Goal: Task Accomplishment & Management: Manage account settings

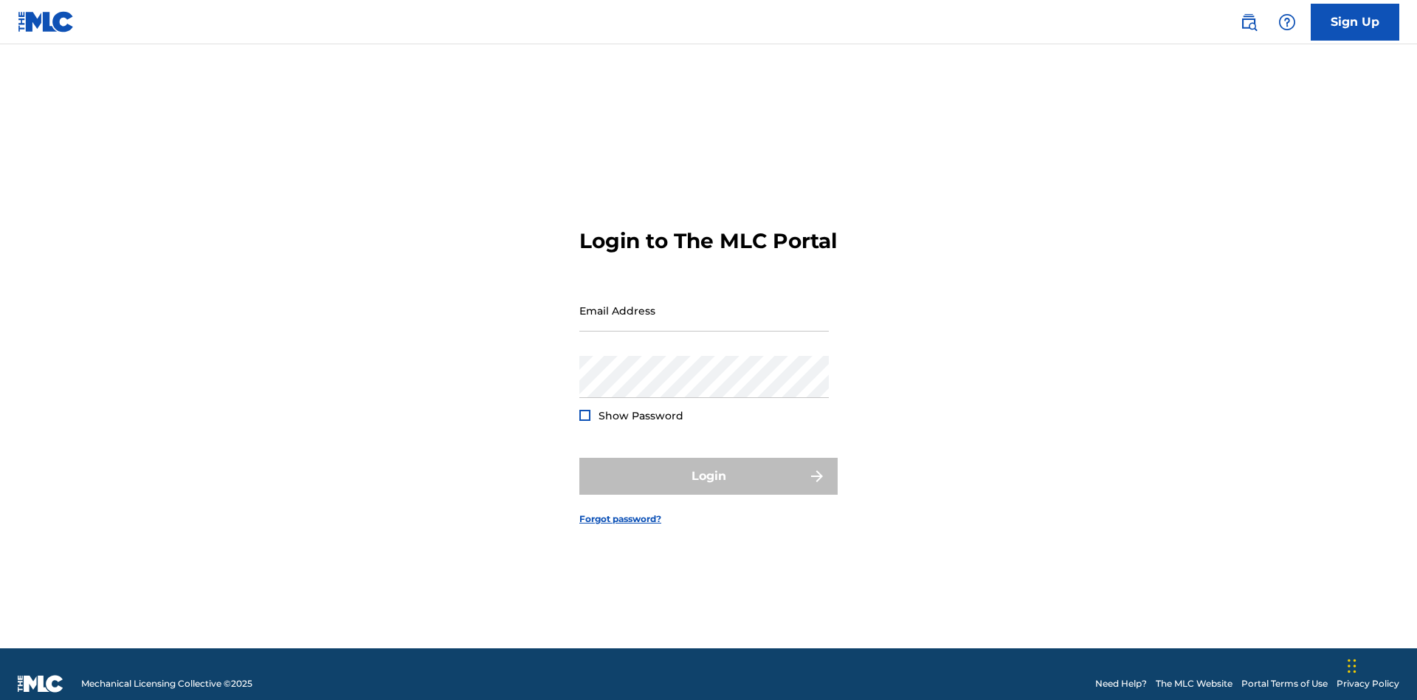
scroll to position [19, 0]
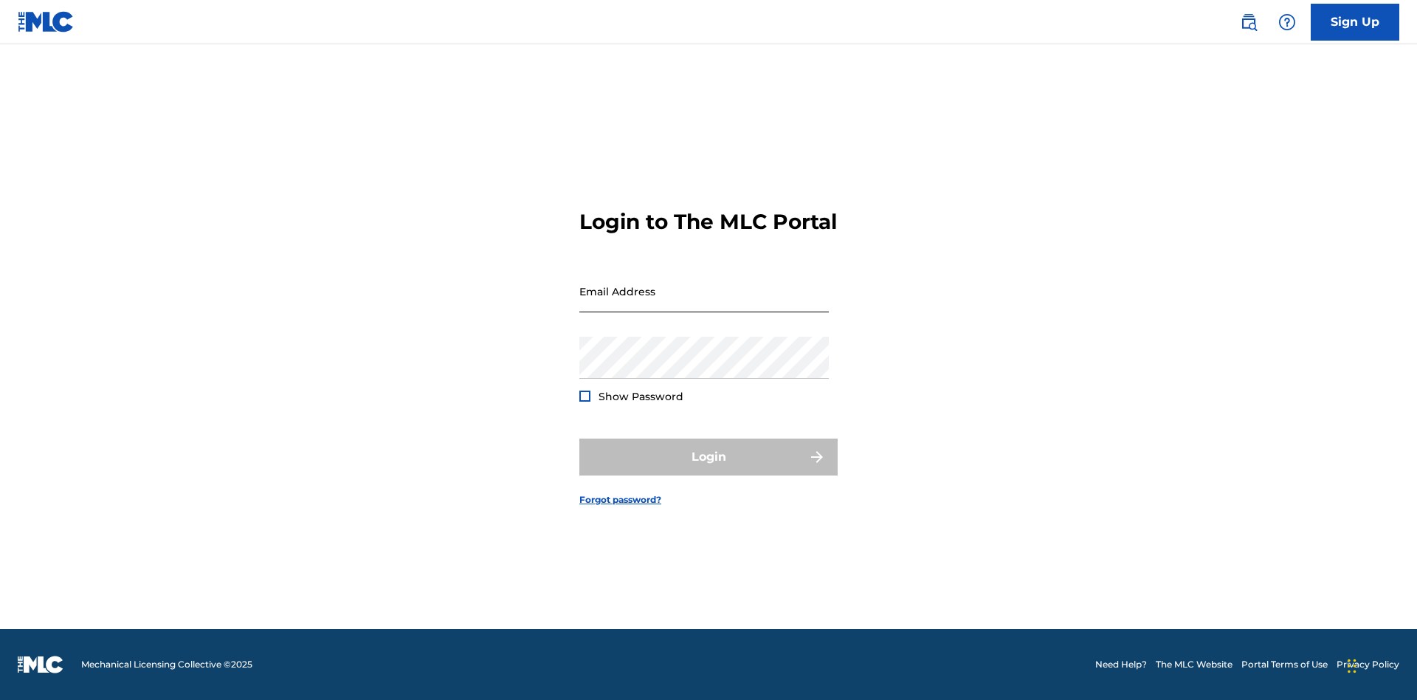
click at [704, 303] on input "Email Address" at bounding box center [703, 291] width 249 height 42
type input "Krystal.Ribble@themlc.com"
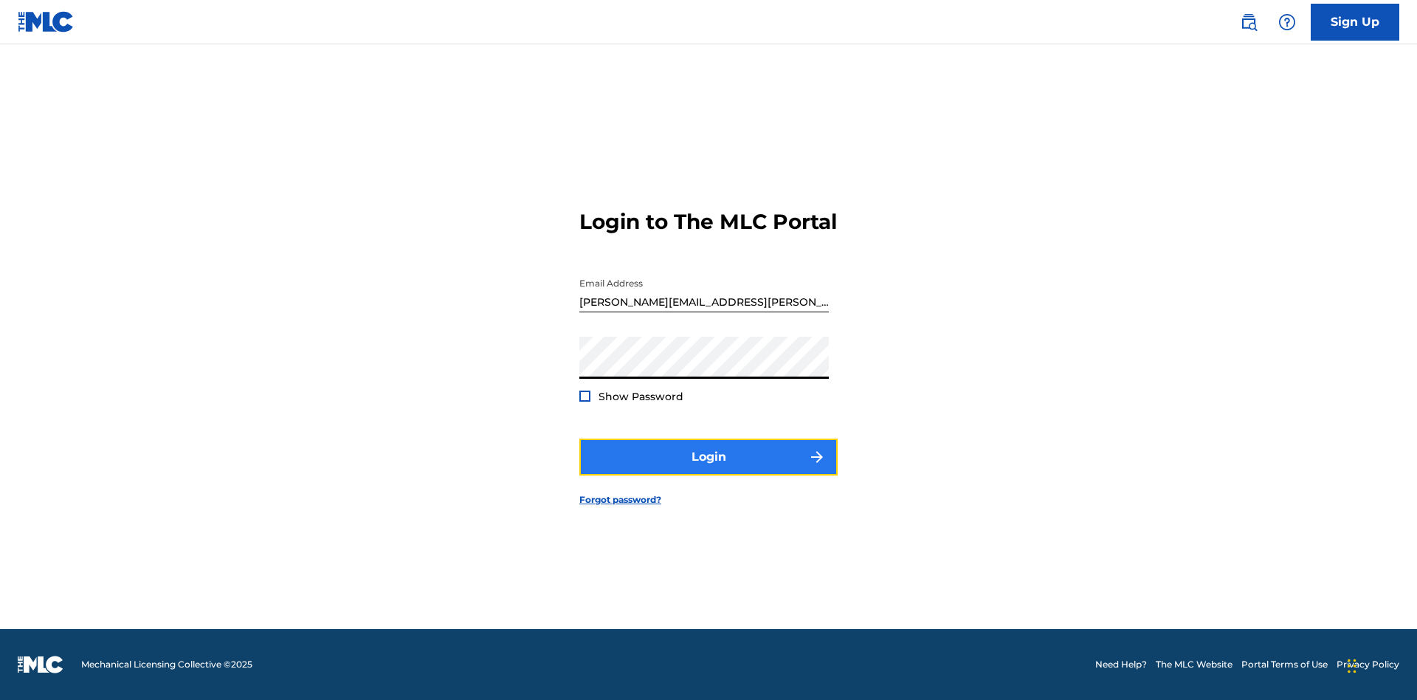
click at [709, 469] on button "Login" at bounding box center [708, 456] width 258 height 37
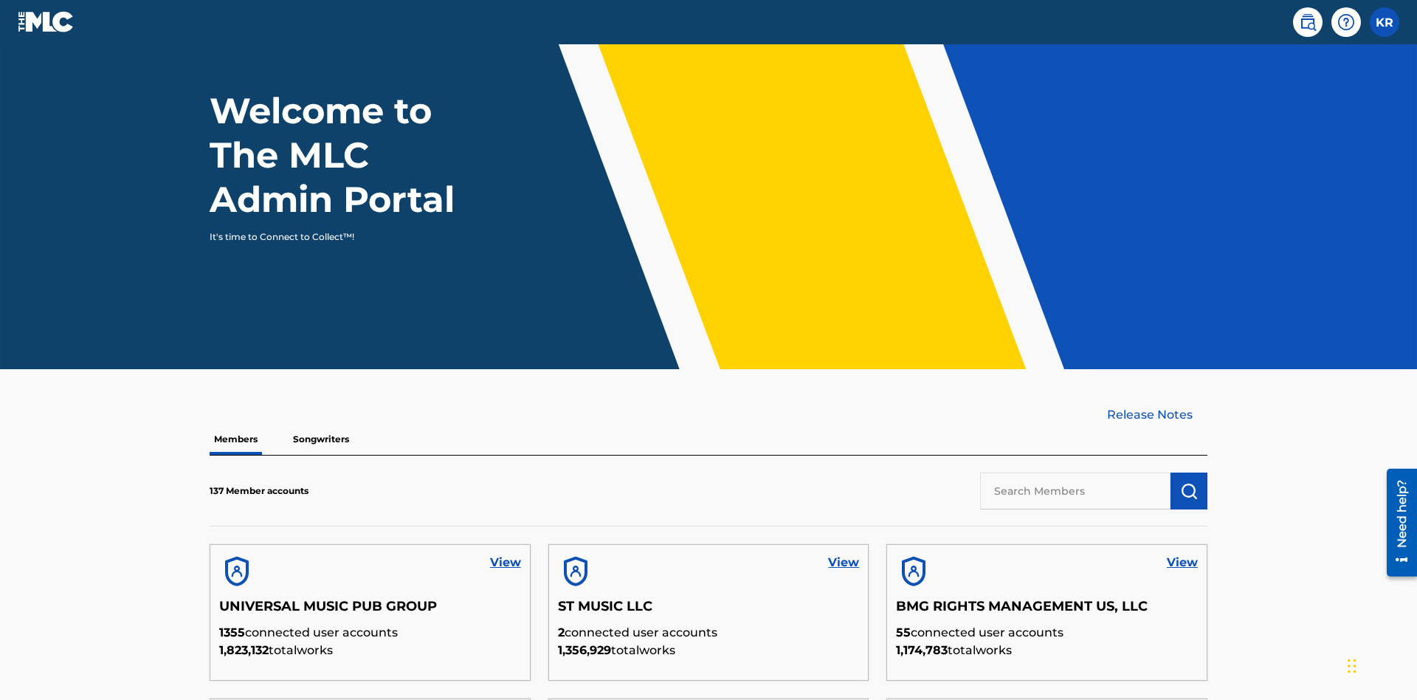
scroll to position [447, 0]
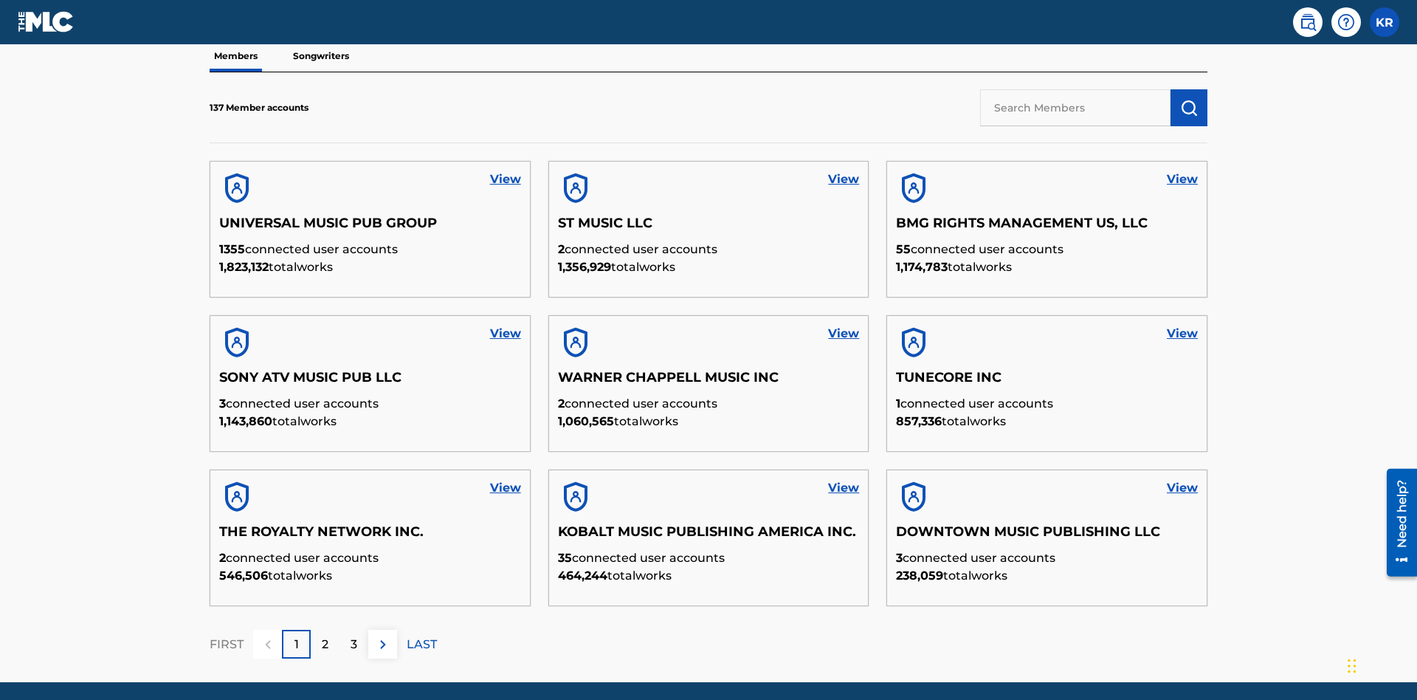
click at [1075, 107] on input "text" at bounding box center [1075, 107] width 190 height 37
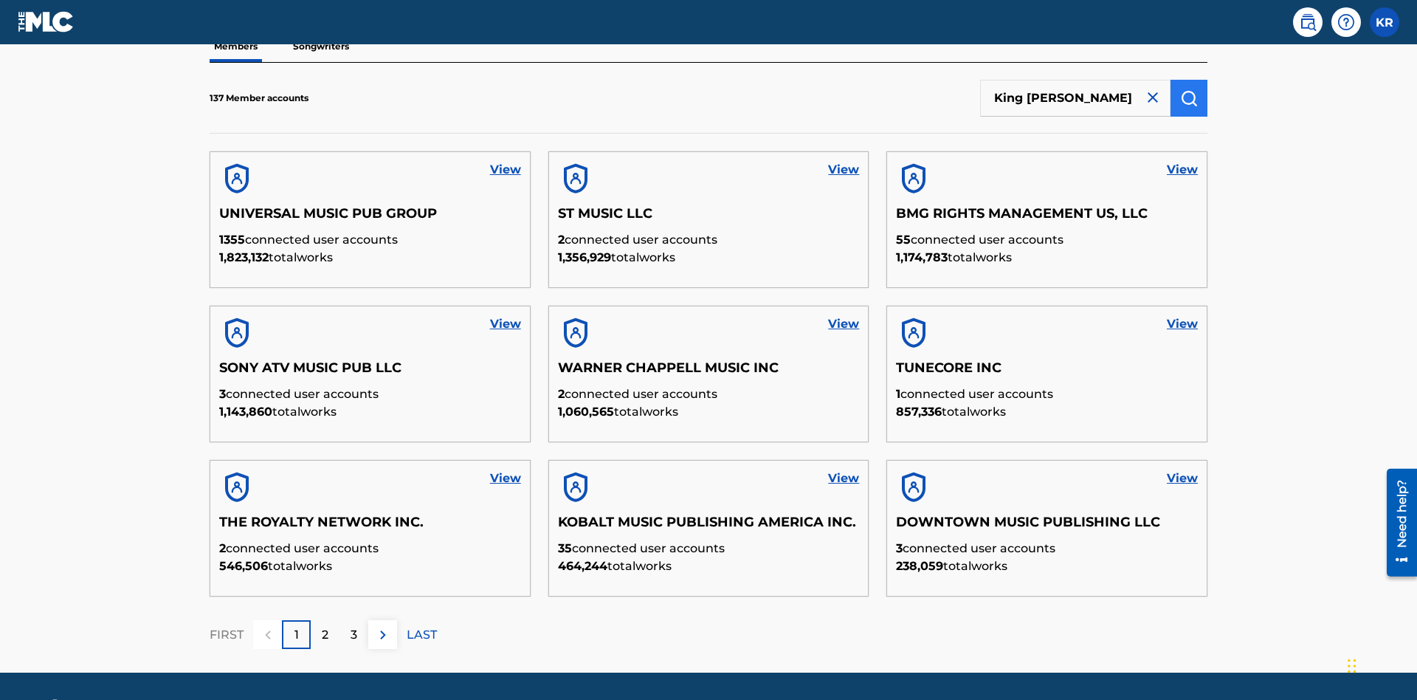
type input "King McTesterson"
click at [1189, 97] on img "submit" at bounding box center [1189, 98] width 18 height 18
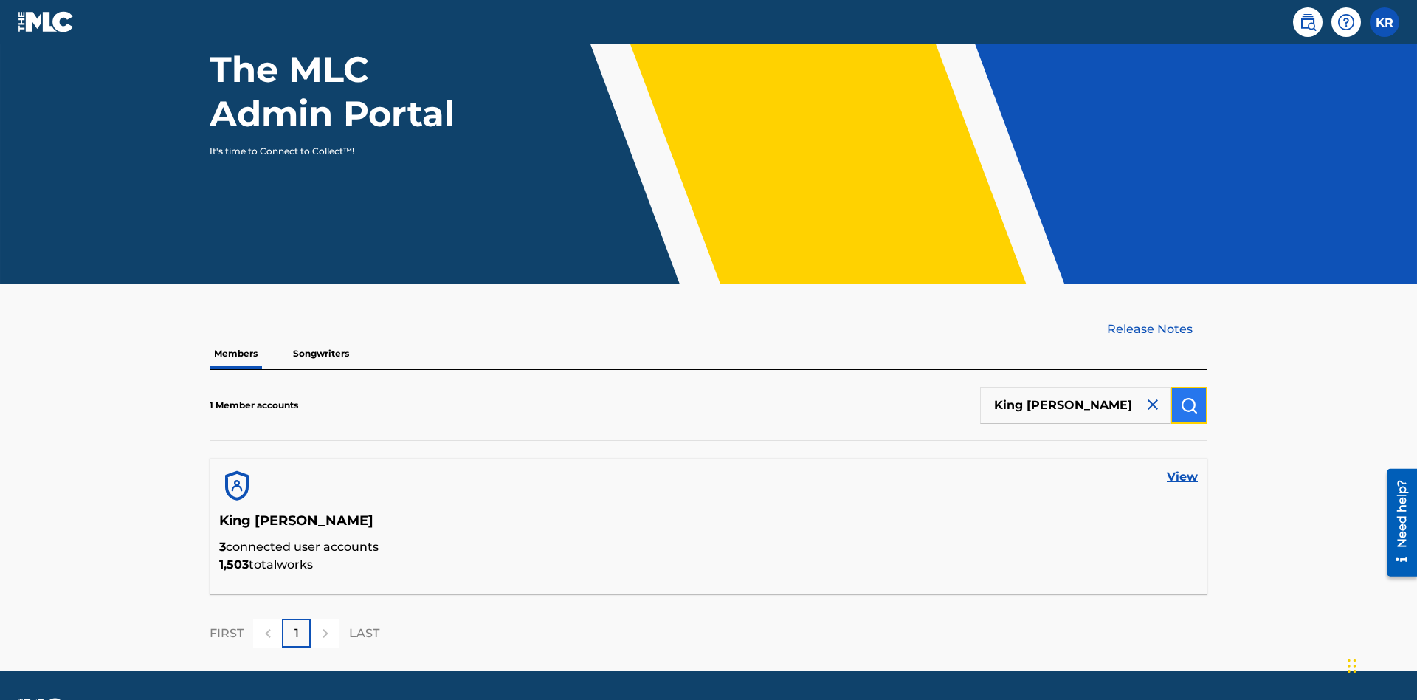
scroll to position [191, 0]
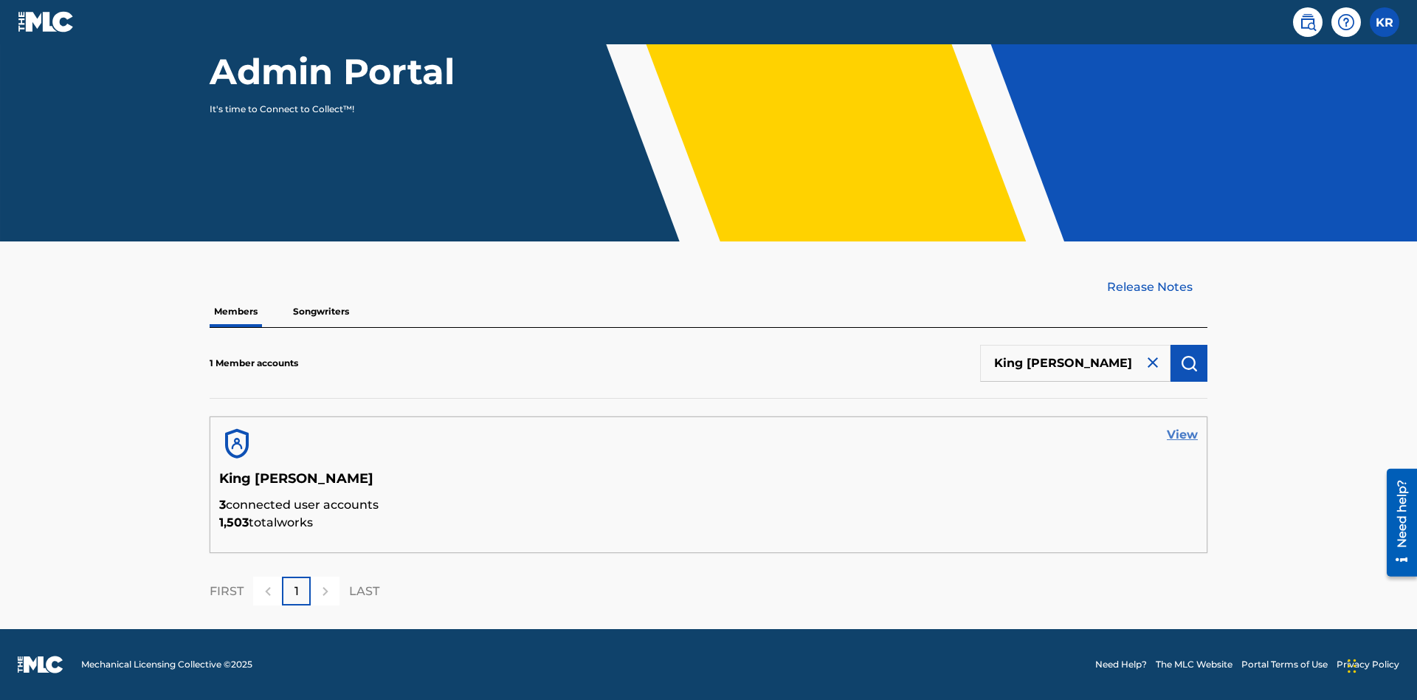
click at [1182, 435] on link "View" at bounding box center [1182, 435] width 31 height 18
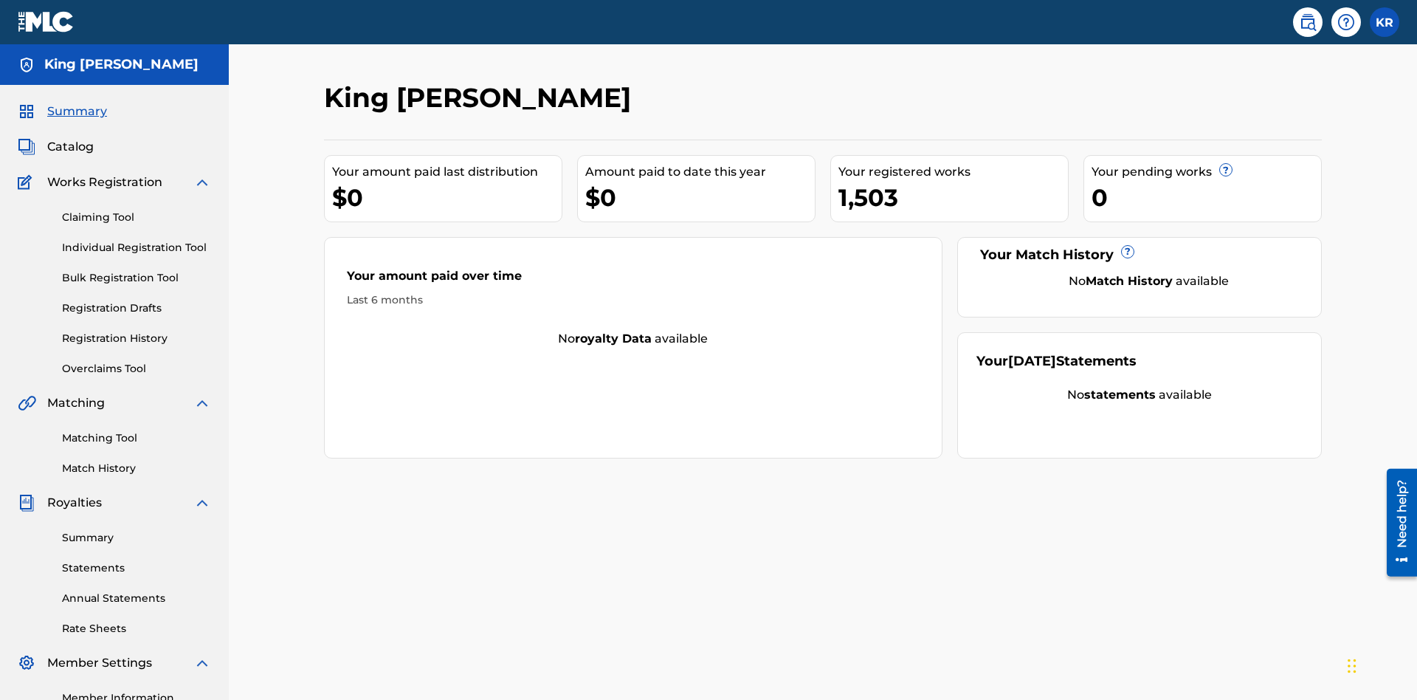
scroll to position [185, 0]
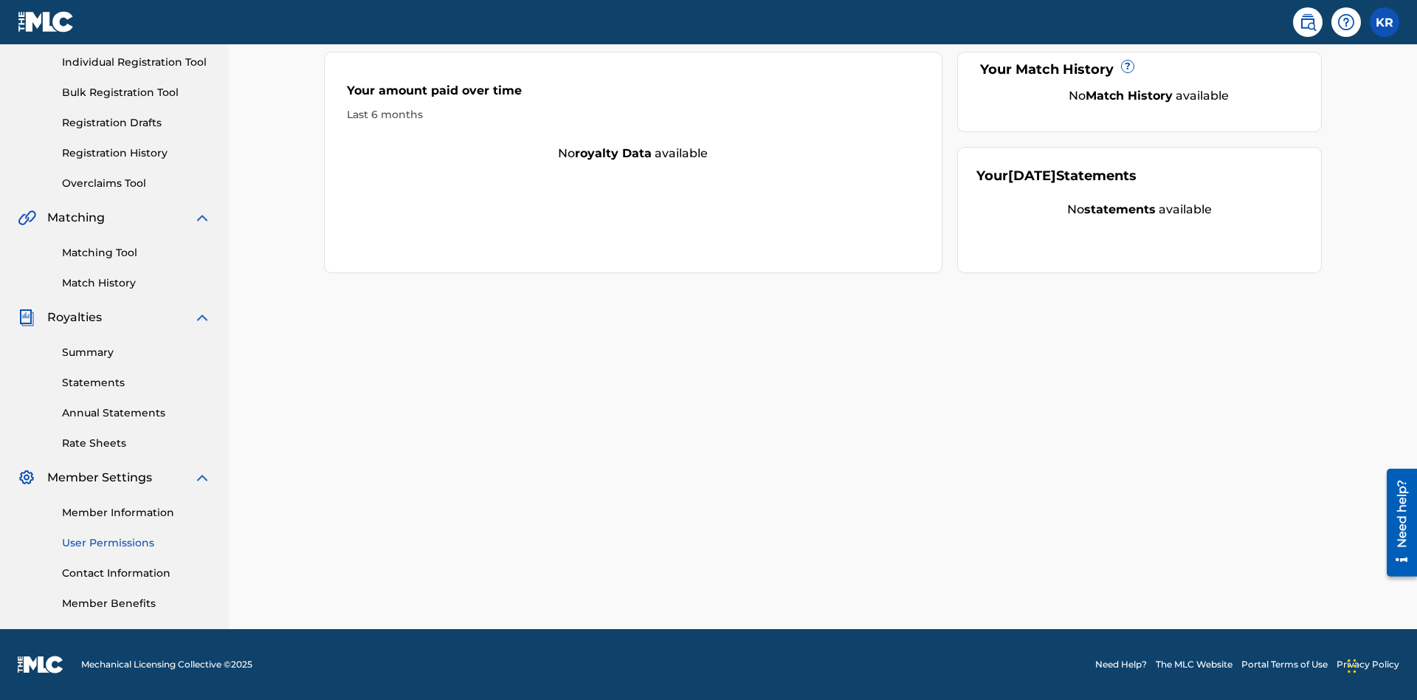
click at [137, 542] on link "User Permissions" at bounding box center [136, 542] width 149 height 15
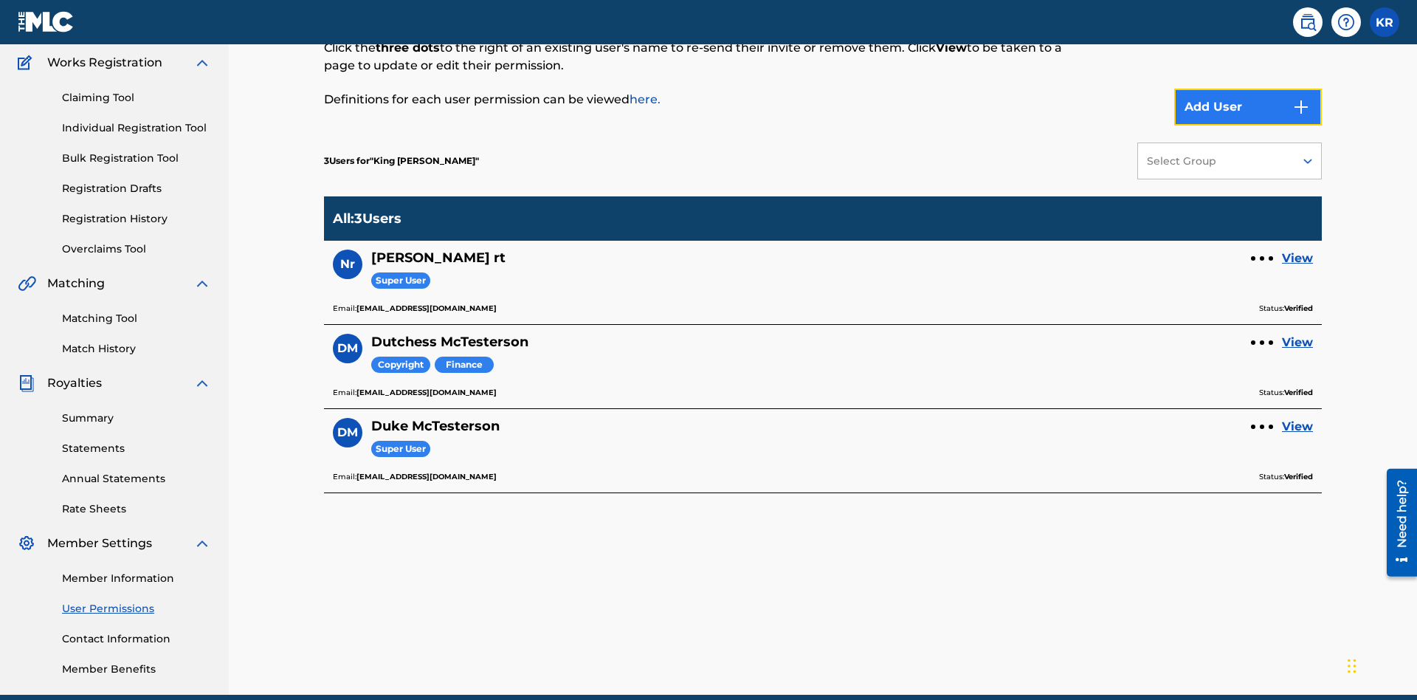
click at [1248, 107] on button "Add User" at bounding box center [1248, 107] width 148 height 37
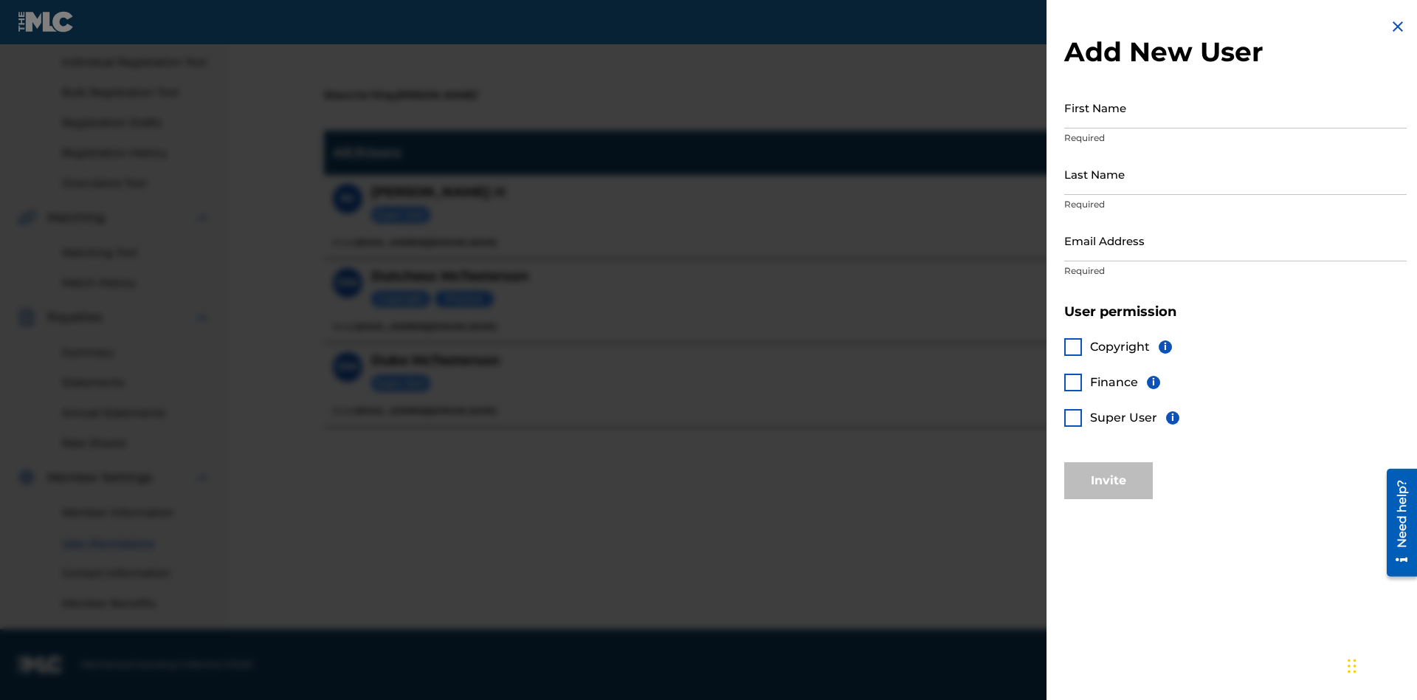
scroll to position [183, 0]
click at [1236, 107] on input "First Name" at bounding box center [1235, 107] width 342 height 42
type input "Test"
